Goal: Find contact information: Find contact information

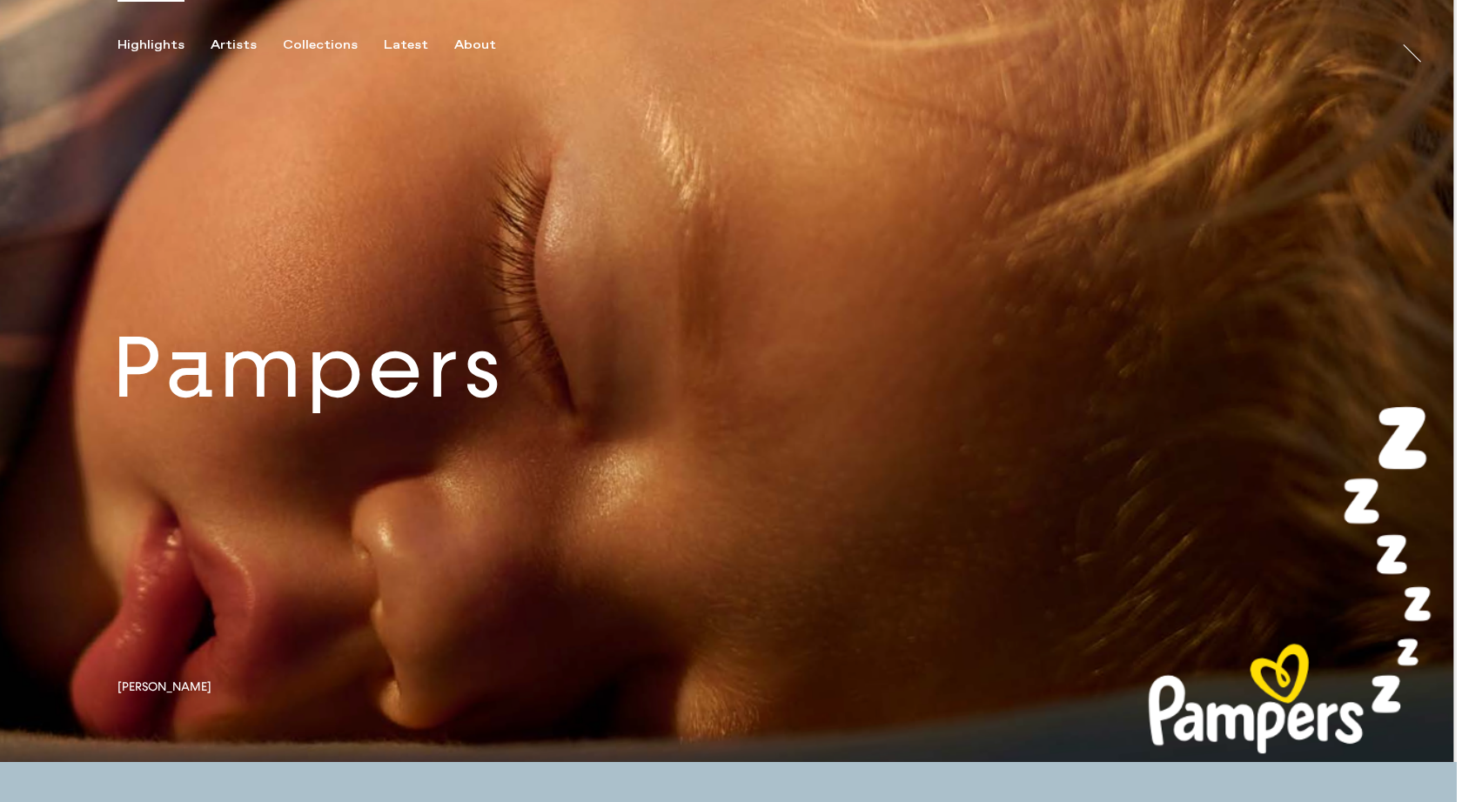
click at [350, 379] on link at bounding box center [728, 381] width 1456 height 762
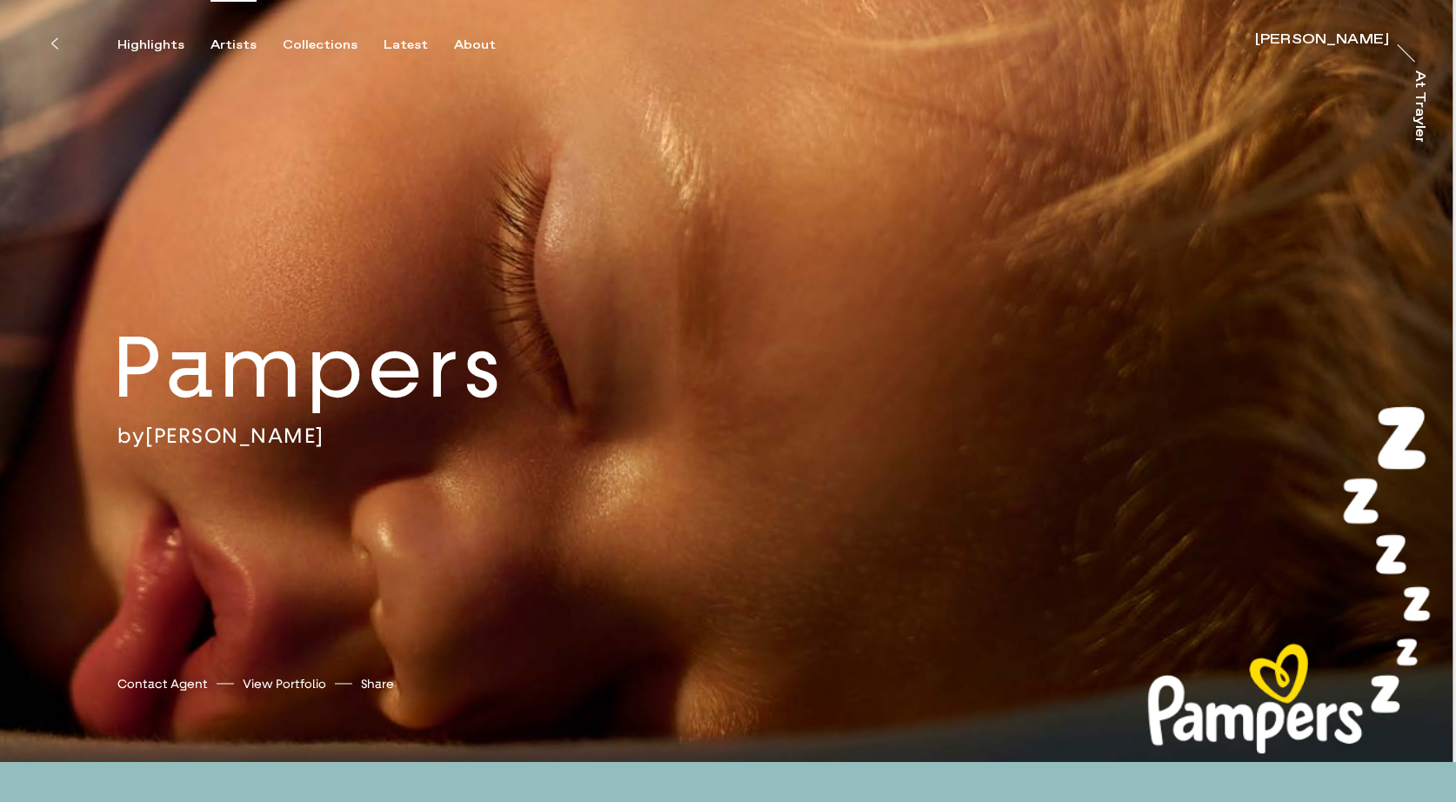
click at [243, 41] on div "Artists" at bounding box center [234, 45] width 46 height 16
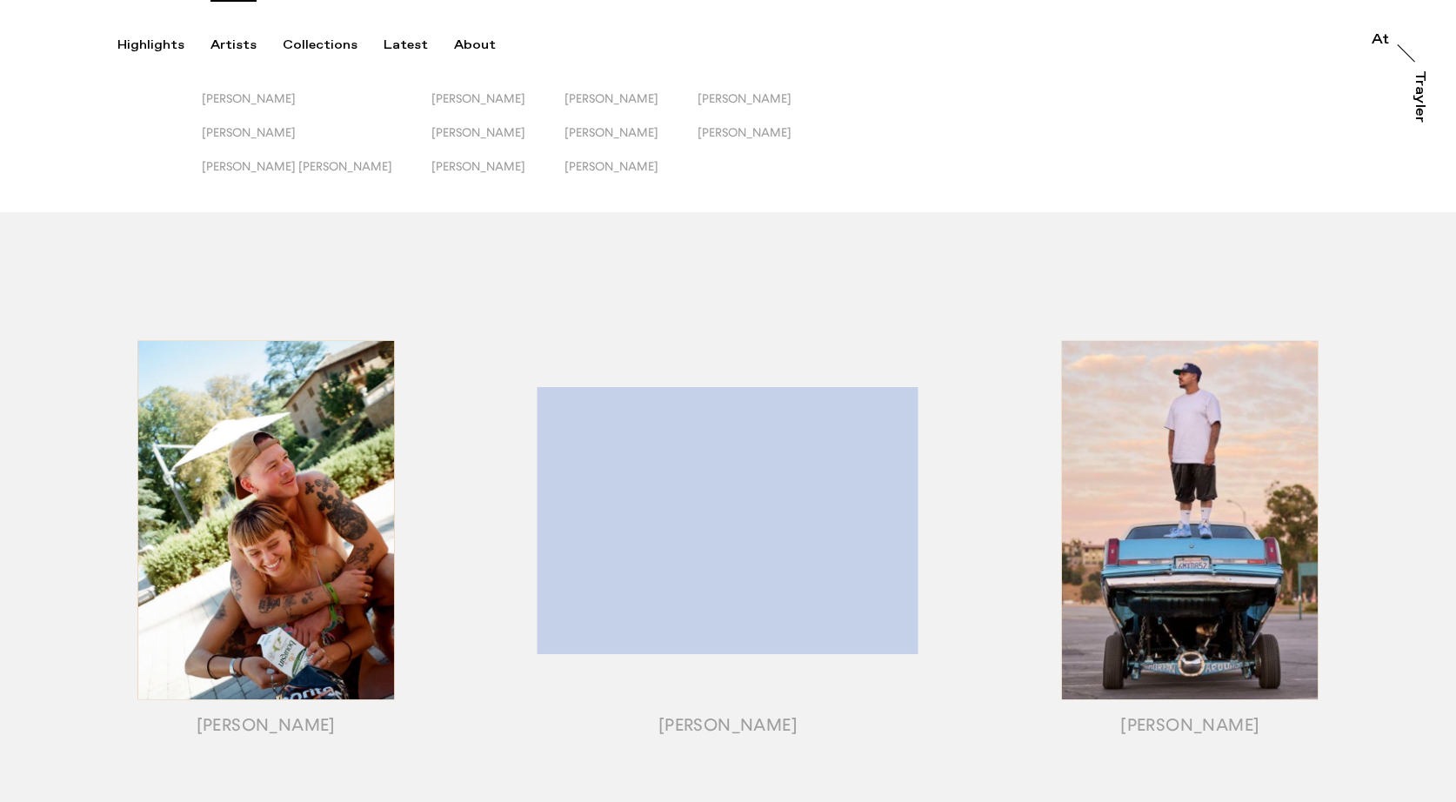
click at [470, 36] on div "Highlights Artists Collections Latest About At At [PERSON_NAME]" at bounding box center [731, 26] width 1462 height 53
click at [465, 45] on div "About" at bounding box center [475, 45] width 42 height 16
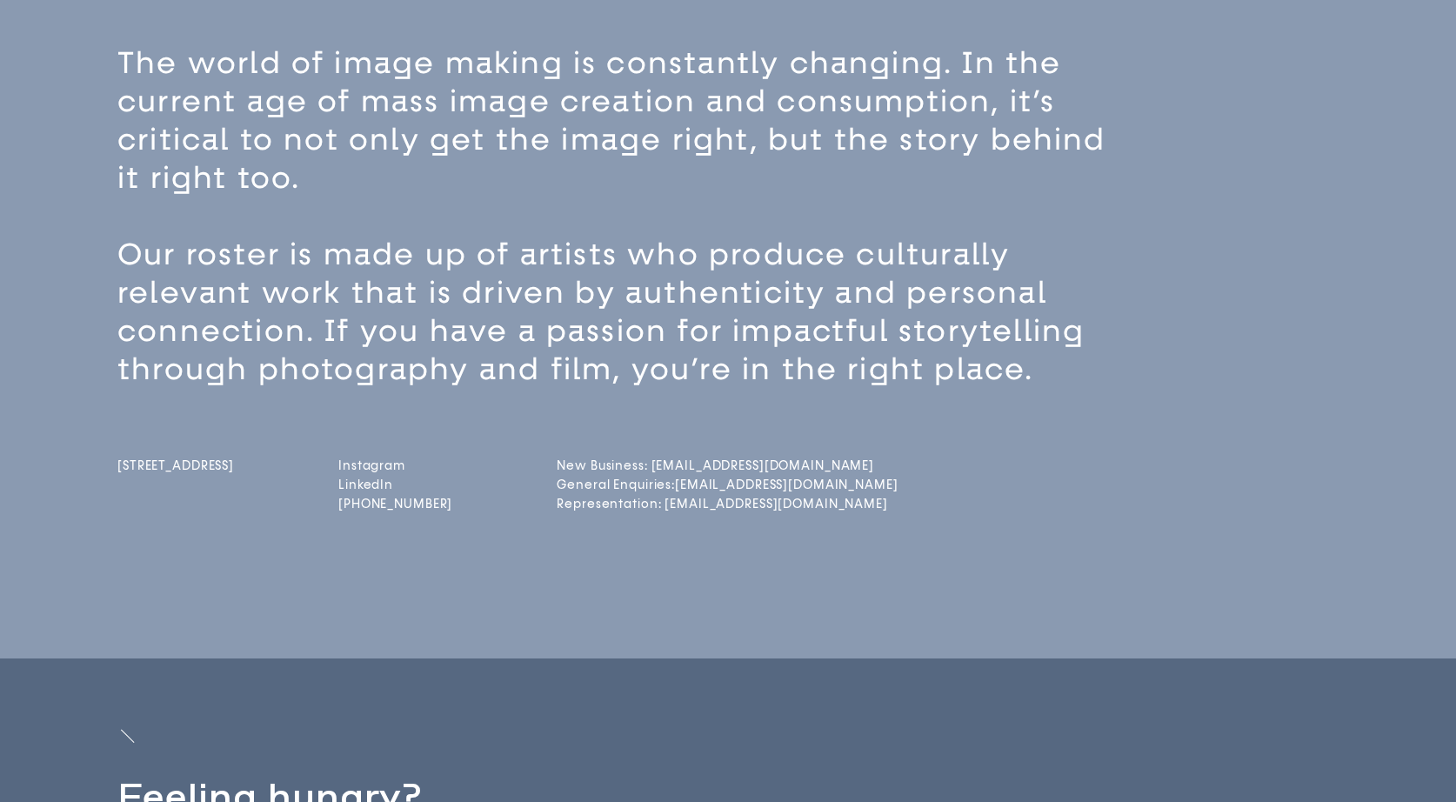
scroll to position [143, 0]
click at [694, 485] on link "General Enquiries: [EMAIL_ADDRESS][DOMAIN_NAME]" at bounding box center [625, 483] width 137 height 15
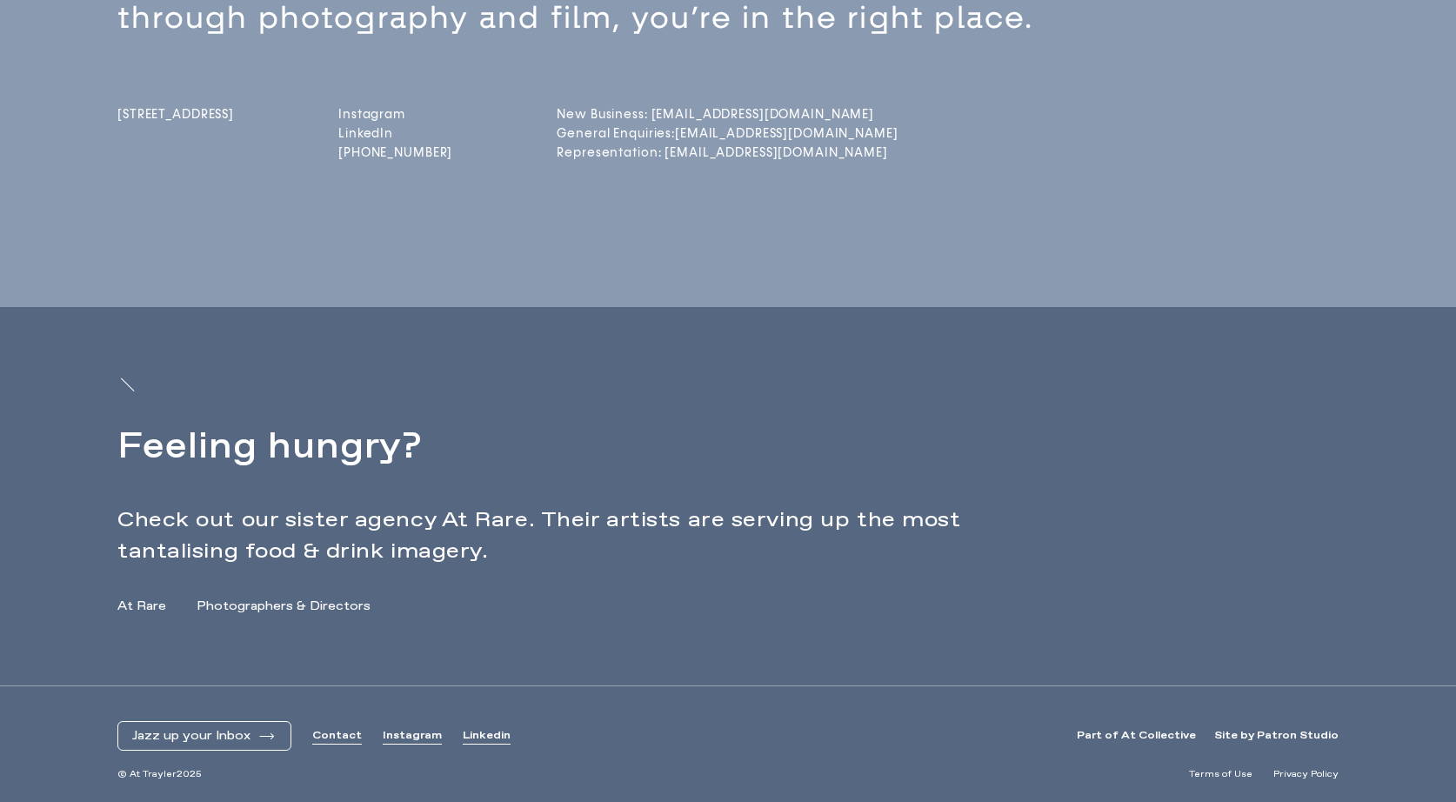
scroll to position [485, 0]
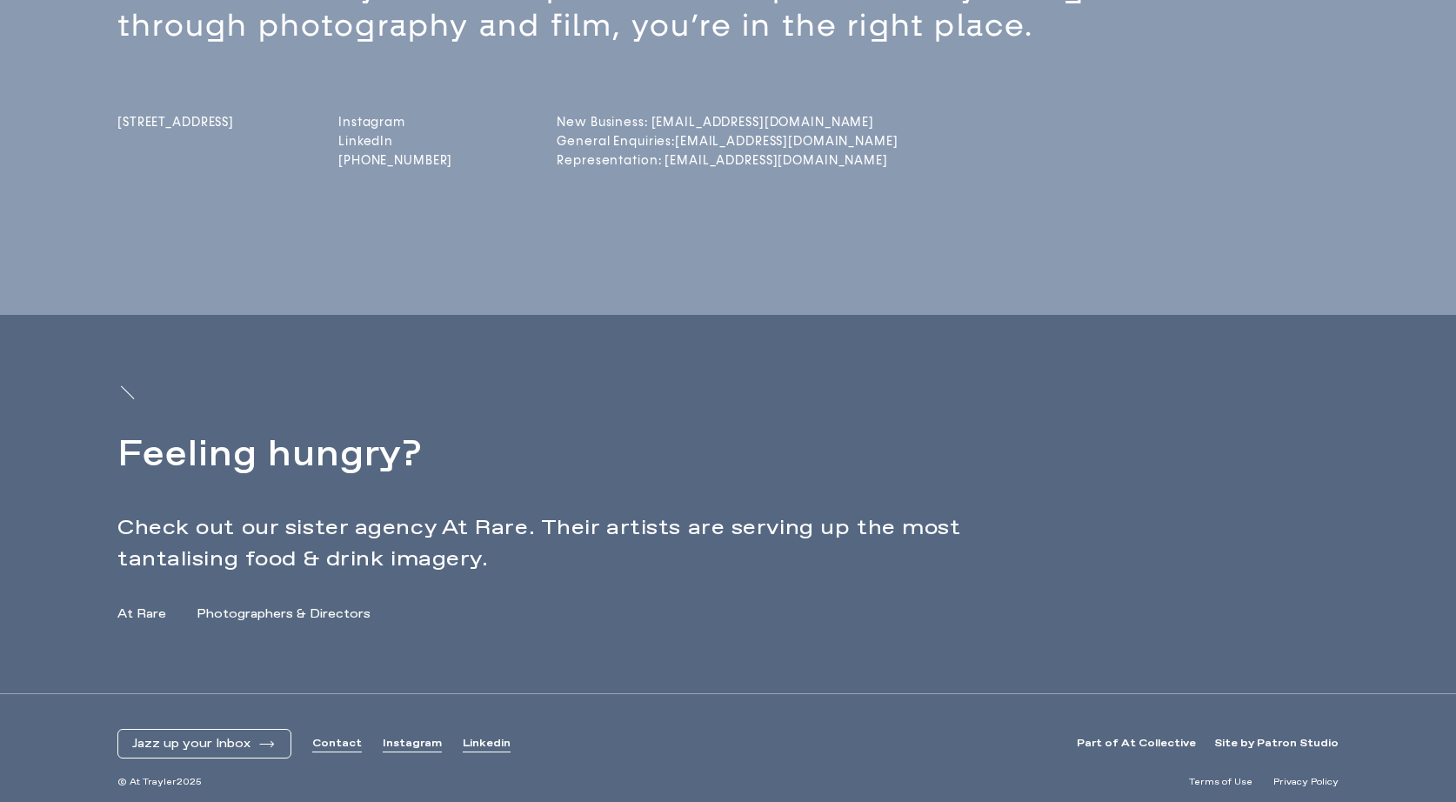
click at [140, 609] on link "At Rare" at bounding box center [141, 615] width 49 height 18
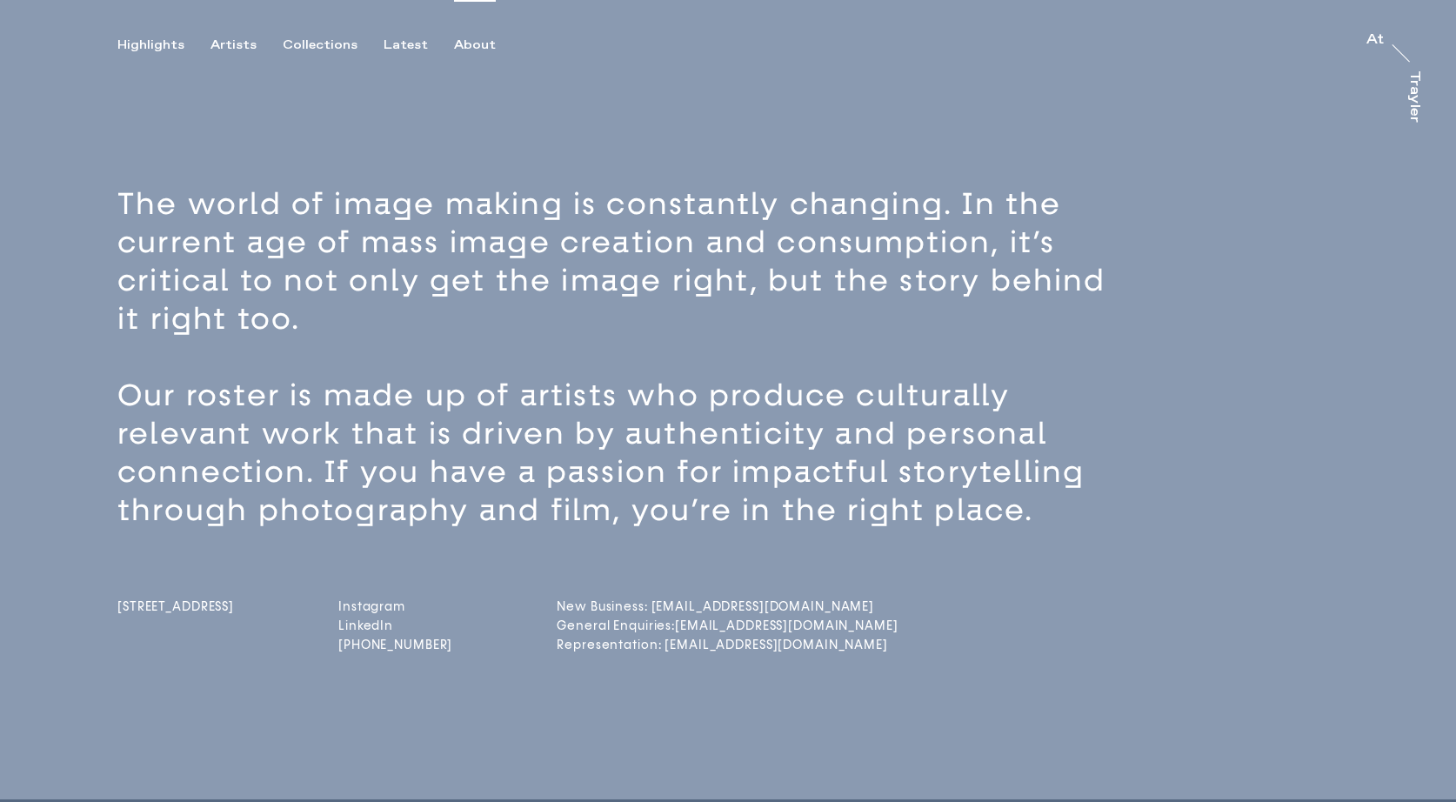
scroll to position [0, 0]
click at [1420, 73] on div "Trayler" at bounding box center [1415, 96] width 14 height 52
